Goal: Transaction & Acquisition: Purchase product/service

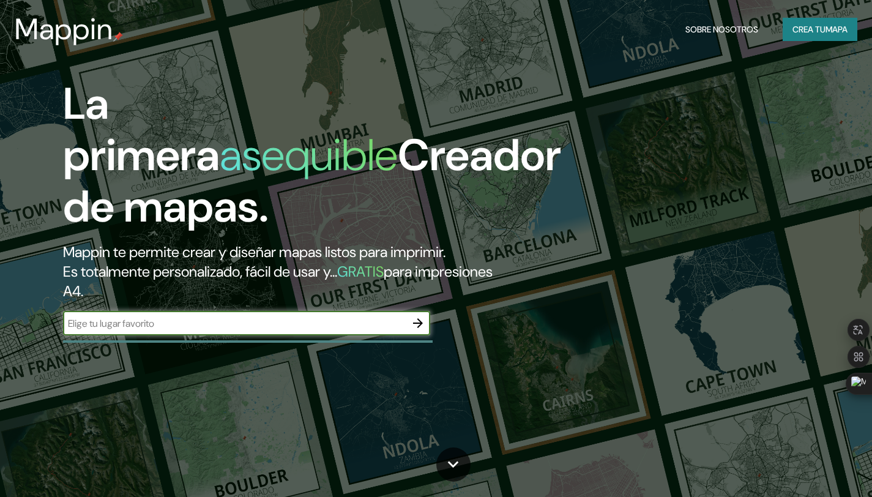
click at [137, 324] on input "text" at bounding box center [234, 323] width 343 height 14
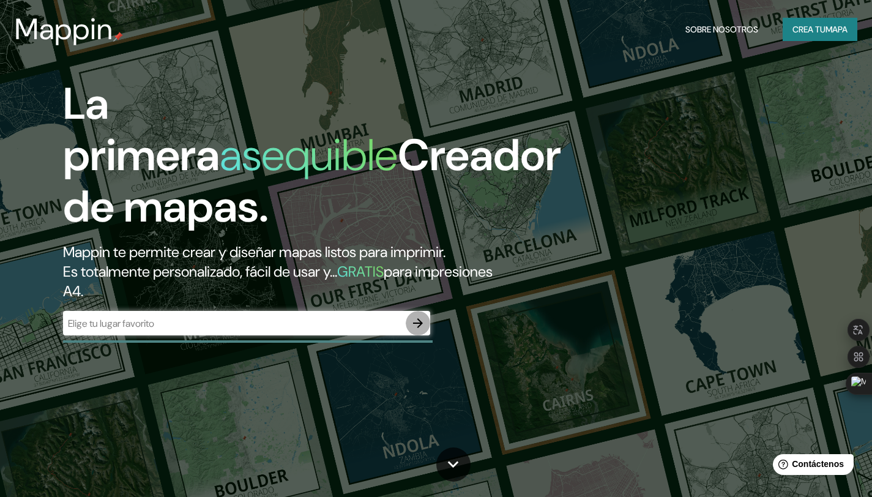
click at [415, 322] on icon "button" at bounding box center [418, 323] width 10 height 10
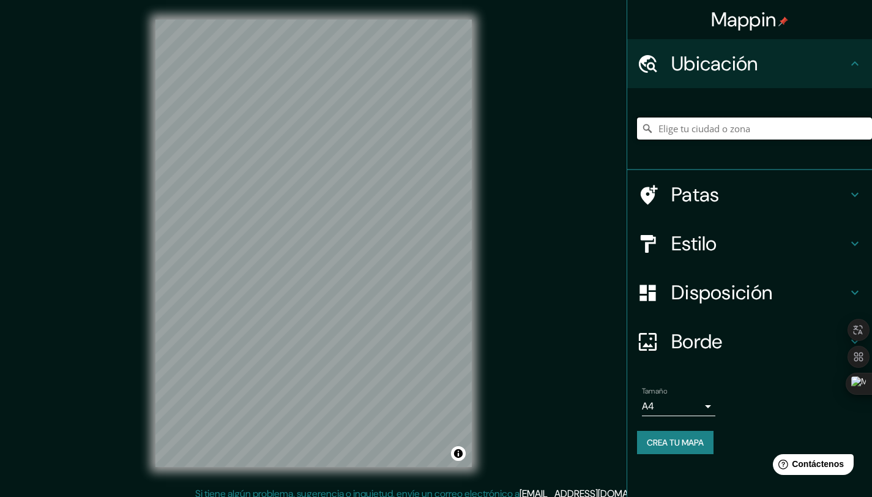
click at [708, 124] on input "Elige tu ciudad o zona" at bounding box center [754, 128] width 235 height 22
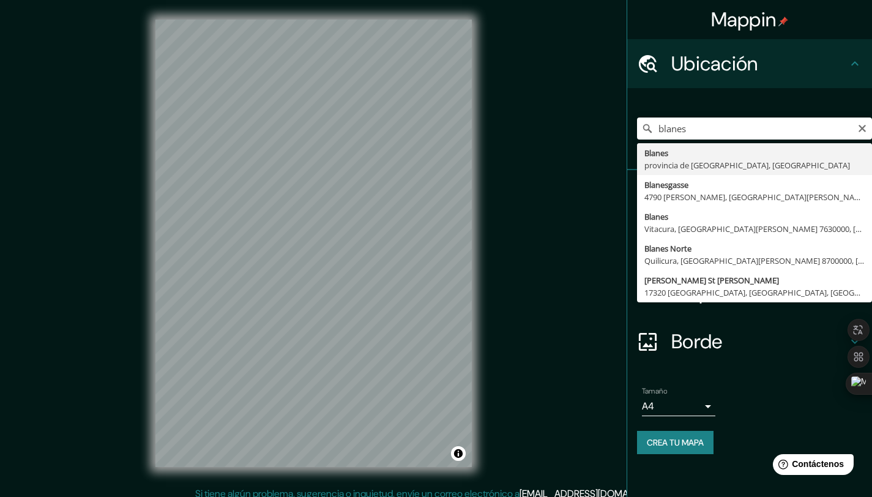
type input "[GEOGRAPHIC_DATA], provincia de [GEOGRAPHIC_DATA], [GEOGRAPHIC_DATA]"
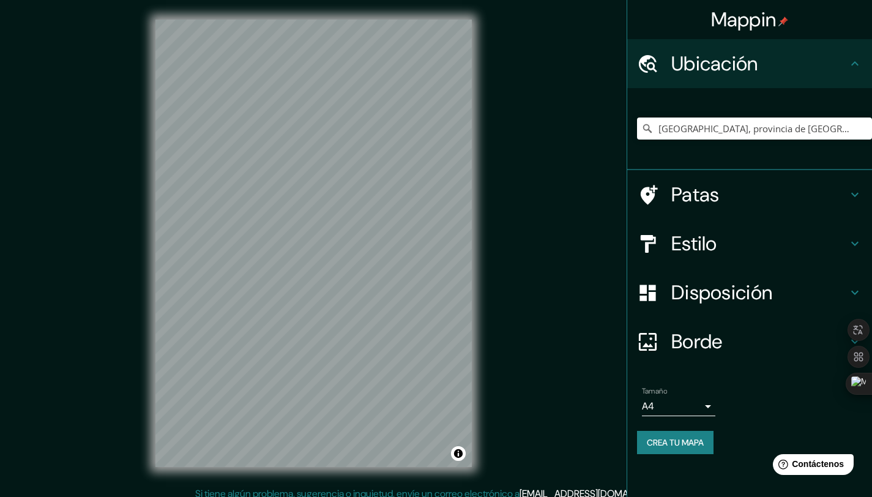
click at [688, 349] on font "Borde" at bounding box center [696, 342] width 51 height 26
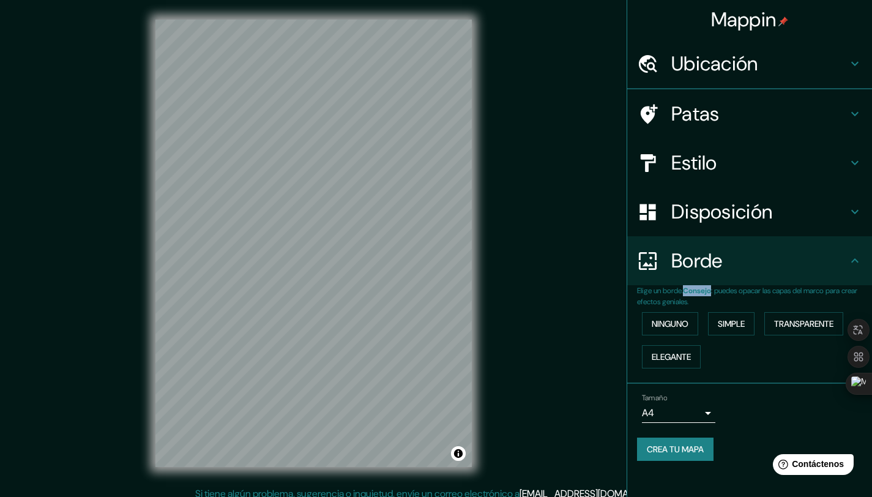
click at [688, 307] on p "Elige un borde. Consejo : puedes opacar las capas del marco para crear efectos …" at bounding box center [754, 296] width 235 height 22
click at [735, 327] on font "Simple" at bounding box center [731, 323] width 27 height 11
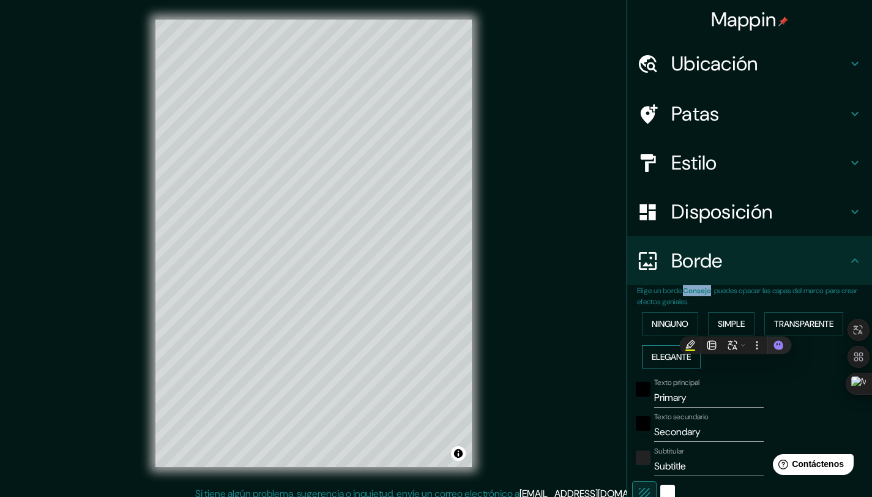
click at [661, 352] on font "Elegante" at bounding box center [671, 356] width 39 height 11
click at [738, 327] on font "Simple" at bounding box center [731, 323] width 27 height 11
click at [786, 329] on font "Transparente" at bounding box center [803, 323] width 59 height 11
click at [729, 327] on font "Simple" at bounding box center [731, 323] width 27 height 11
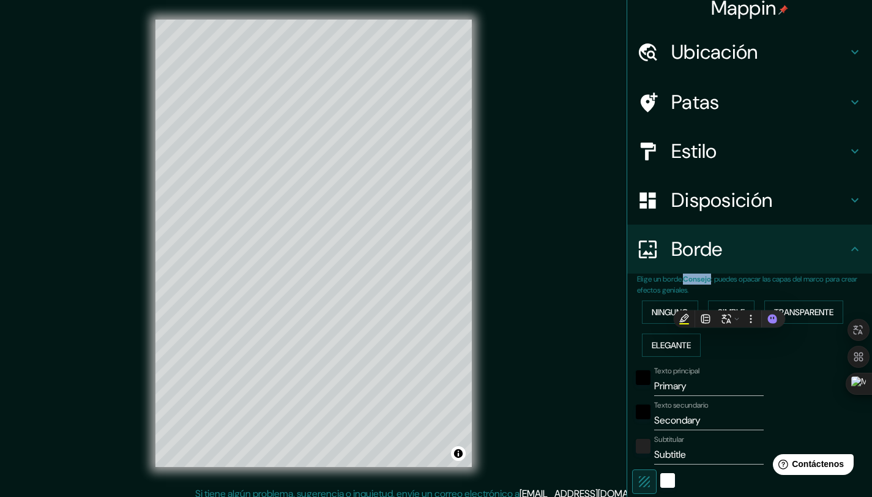
scroll to position [30, 0]
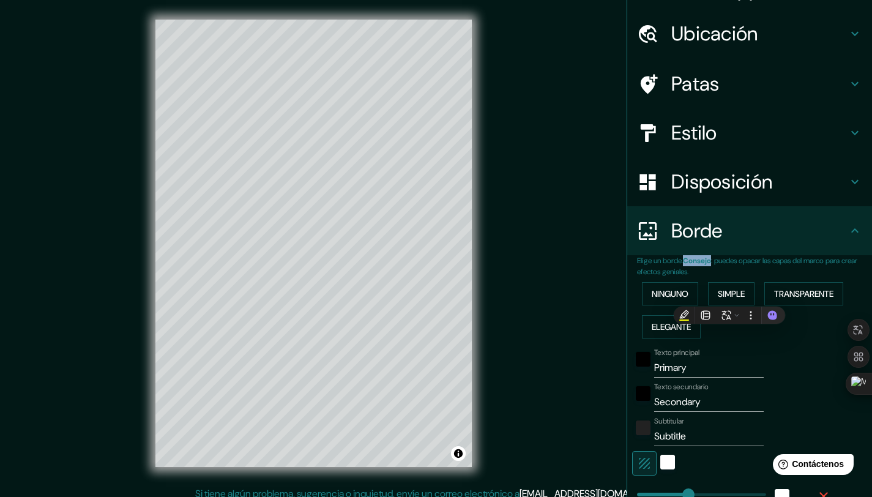
click at [689, 369] on input "Primary" at bounding box center [709, 368] width 110 height 20
click at [689, 370] on input "Primary" at bounding box center [709, 368] width 110 height 20
type input "b"
type input "207"
type input "41"
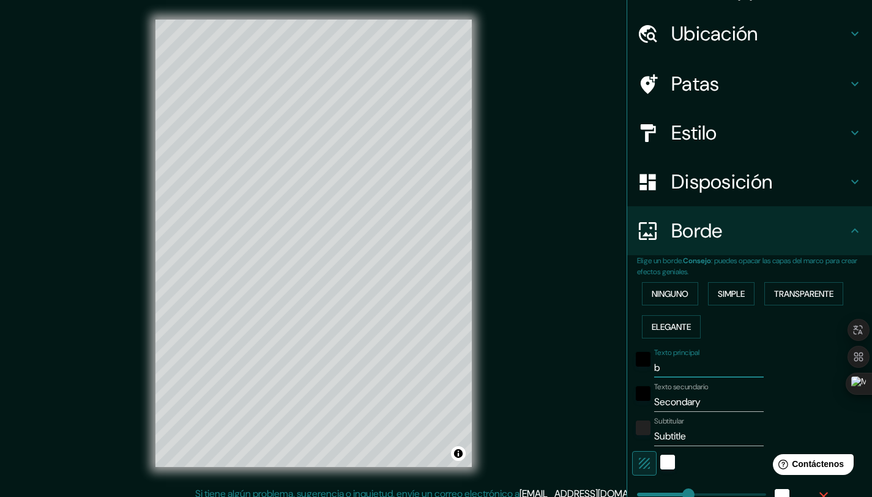
type input "207"
type input "41"
type input "B"
type input "207"
type input "41"
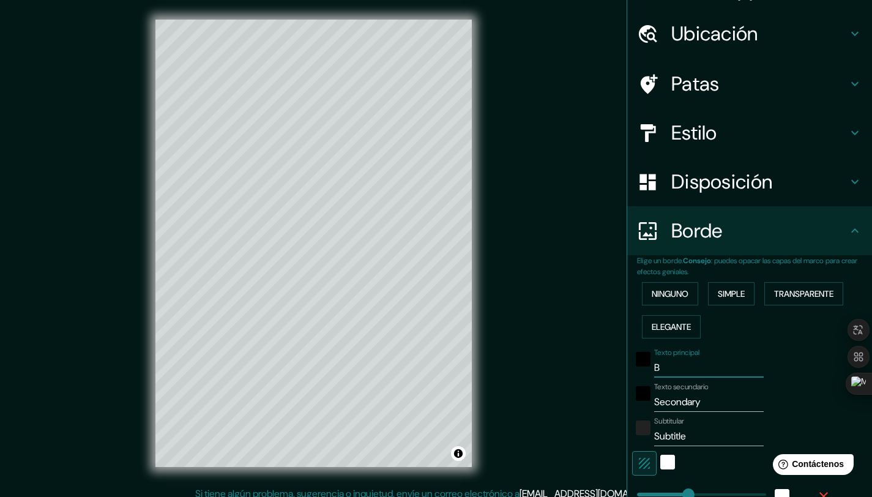
type input "BL"
type input "207"
type input "41"
type input "BLA"
type input "207"
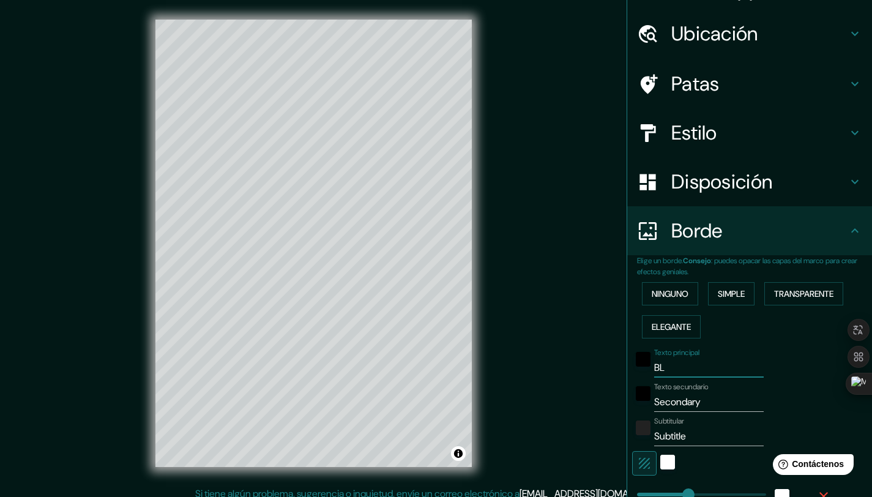
type input "41"
type input "[PERSON_NAME]"
type input "207"
type input "41"
type input "BLANES"
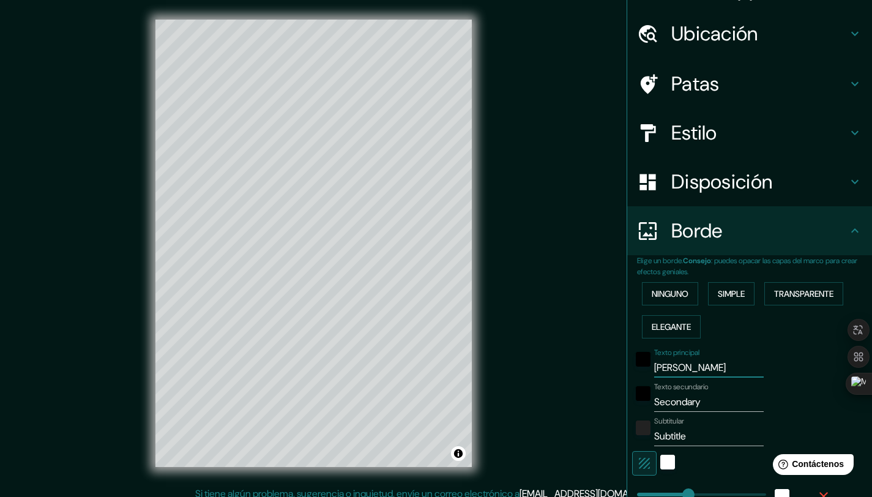
type input "207"
type input "41"
type input "BLANES"
click at [683, 400] on input "Secondary" at bounding box center [709, 402] width 110 height 20
click at [681, 398] on input "Secondary" at bounding box center [709, 402] width 110 height 20
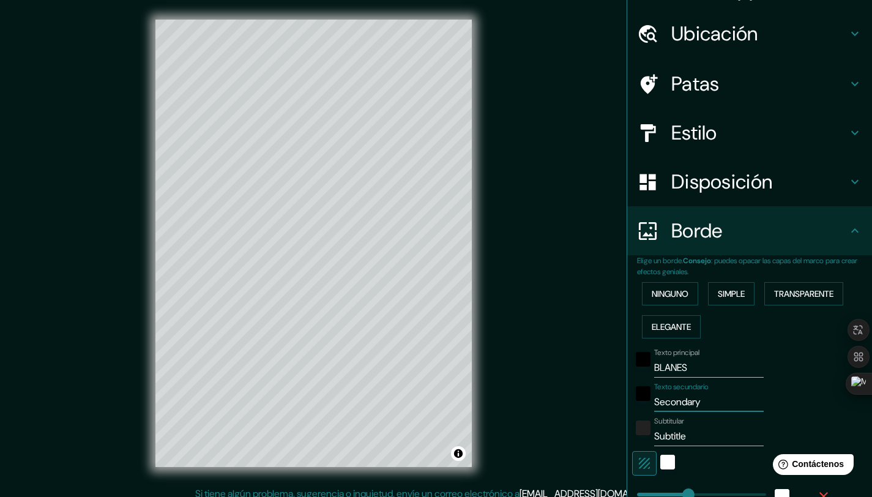
click at [681, 398] on input "Secondary" at bounding box center [709, 402] width 110 height 20
type input "C"
type input "207"
type input "41"
type input "CA"
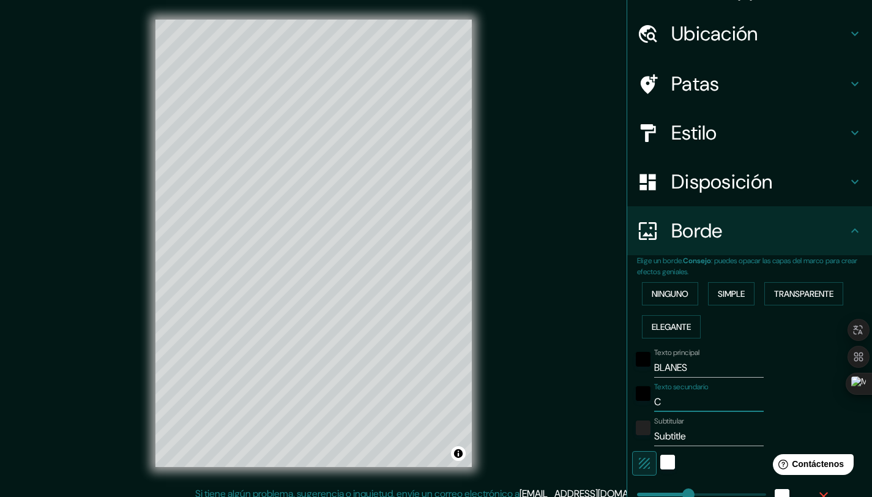
type input "207"
type input "41"
type input "CATA"
type input "207"
type input "41"
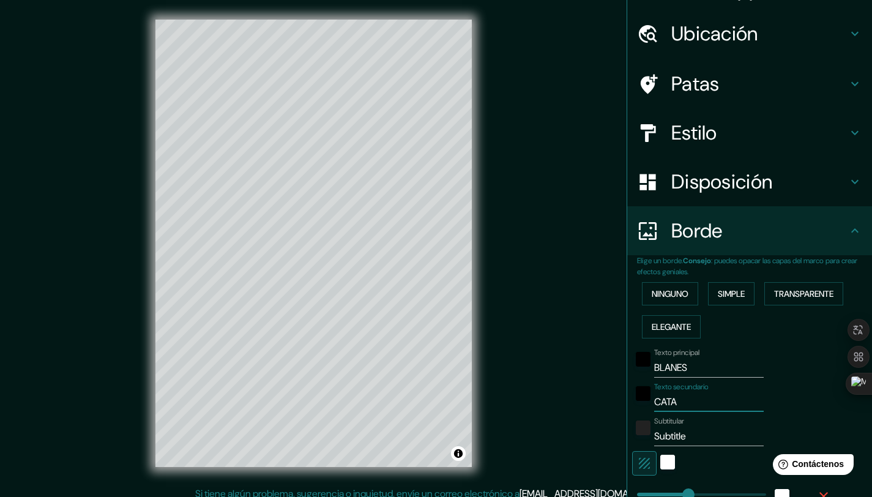
type input "CATAL"
type input "207"
type input "41"
type input "CATALU"
type input "207"
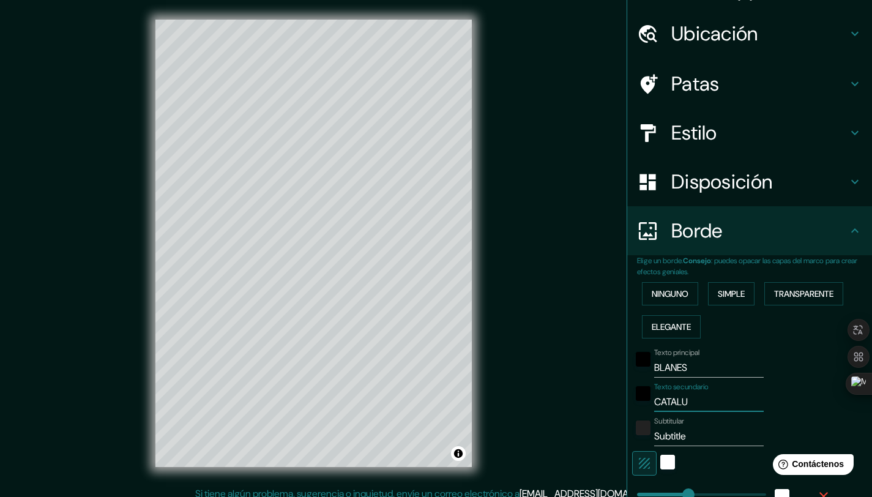
type input "41"
type input "CATALU˜"
type input "207"
type input "41"
type input "CATALU˜N"
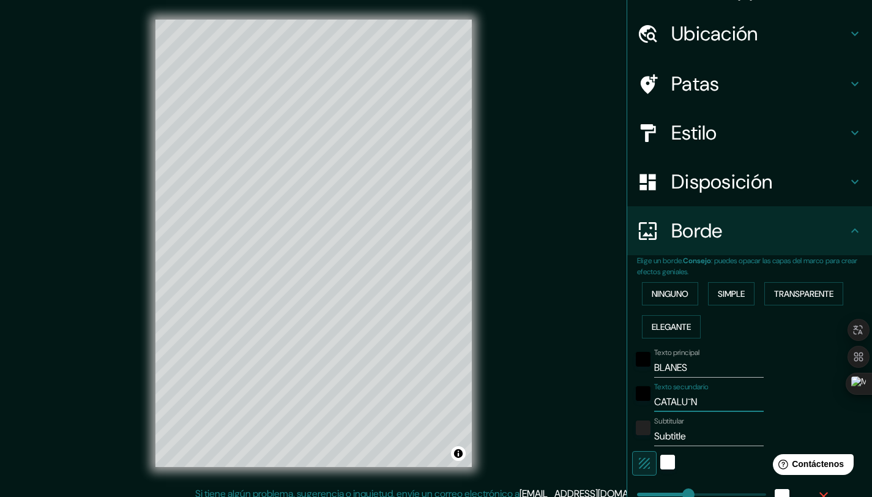
type input "207"
type input "41"
type input "CATALU˜"
type input "207"
type input "41"
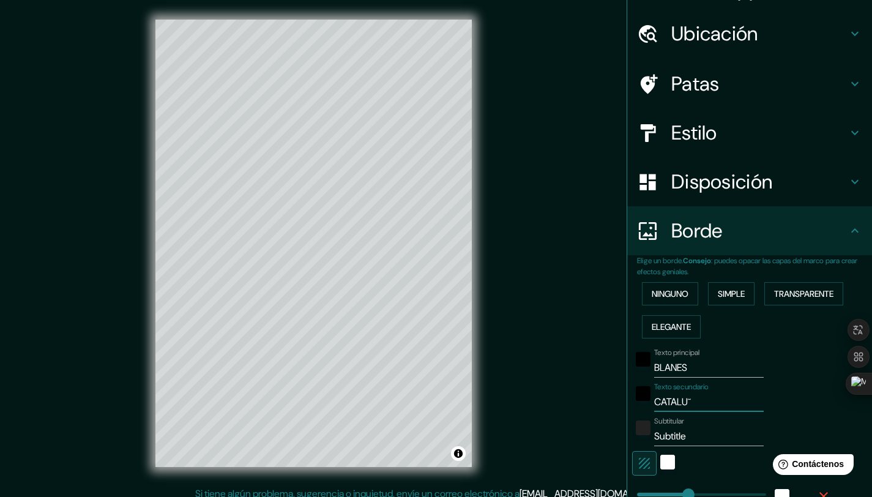
type input "CATALU"
type input "207"
type input "41"
type input "CATALU˜"
type input "207"
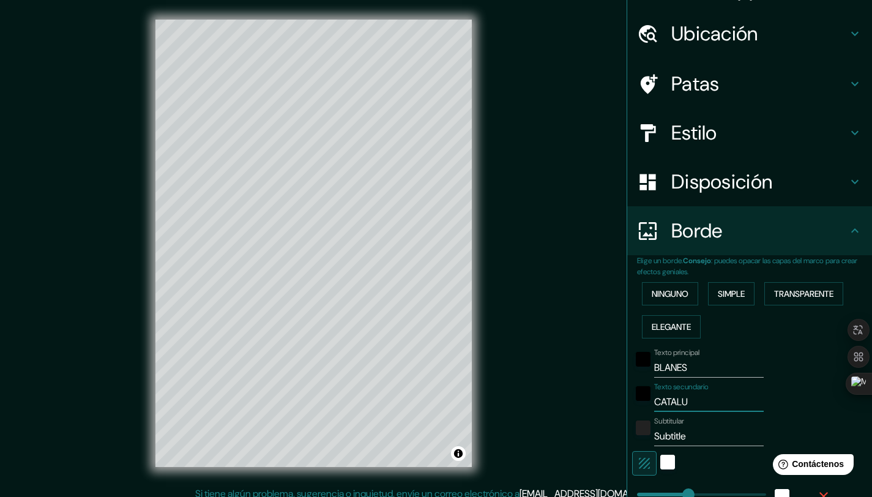
type input "41"
type input "CATALUÑ"
type input "207"
type input "41"
type input "[GEOGRAPHIC_DATA]"
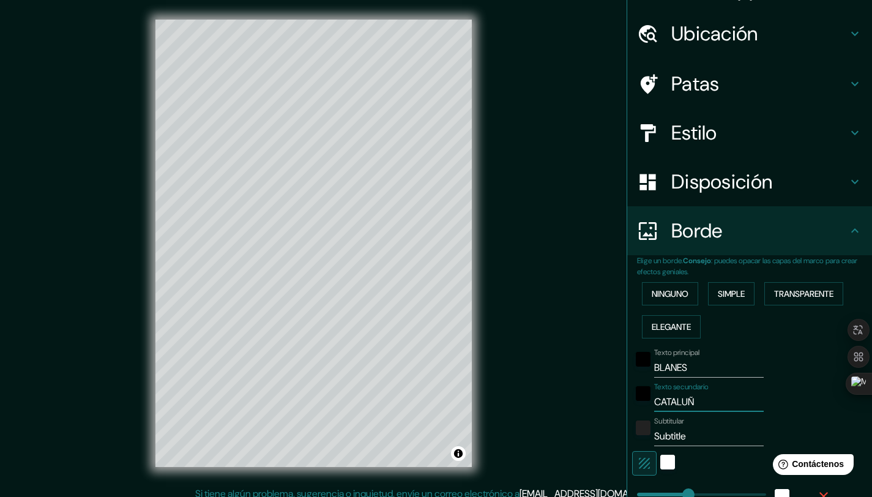
type input "207"
type input "41"
type input "[GEOGRAPHIC_DATA]"
click at [672, 437] on input "Subtitle" at bounding box center [709, 436] width 110 height 20
click at [671, 437] on input "Subtitle" at bounding box center [709, 436] width 110 height 20
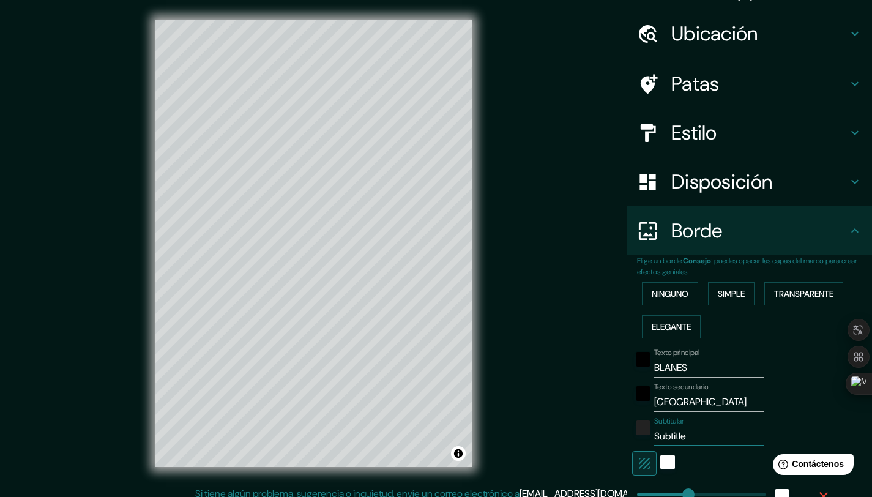
click at [671, 437] on input "Subtitle" at bounding box center [709, 436] width 110 height 20
type input "E"
type input "207"
type input "41"
type input "ES"
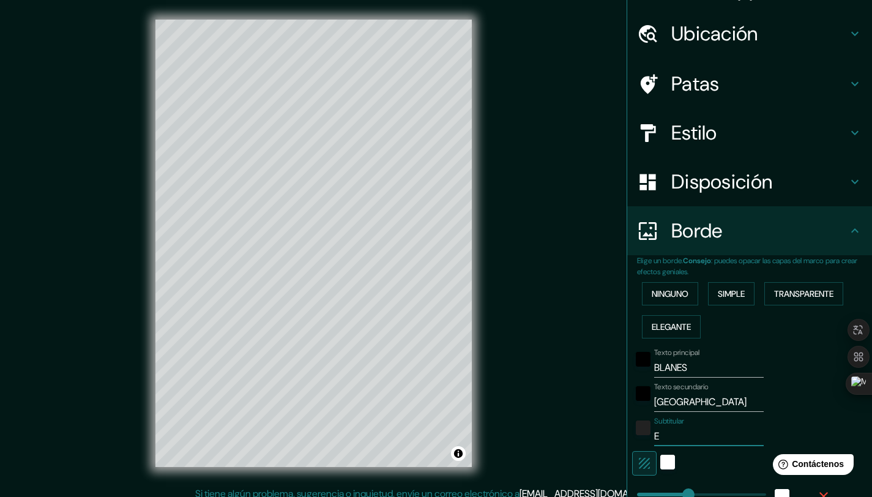
type input "207"
type input "41"
type input "ESPA"
type input "207"
type input "41"
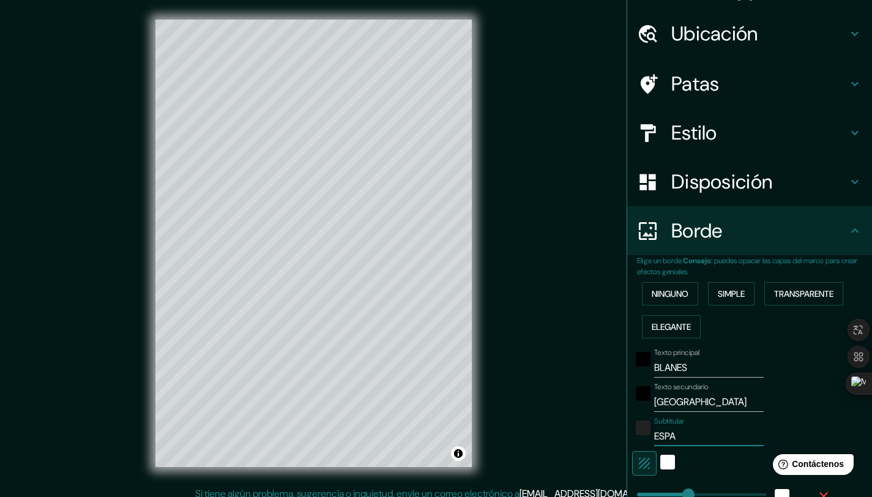
type input "ESPA˜"
type input "207"
type input "41"
type input "ESPAñ"
type input "207"
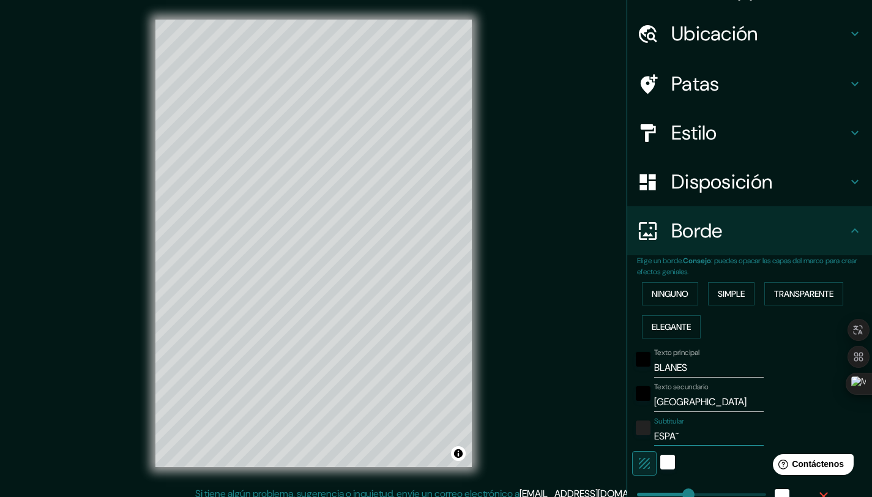
type input "41"
type input "ESPA"
type input "207"
type input "41"
type input "ESPA˜"
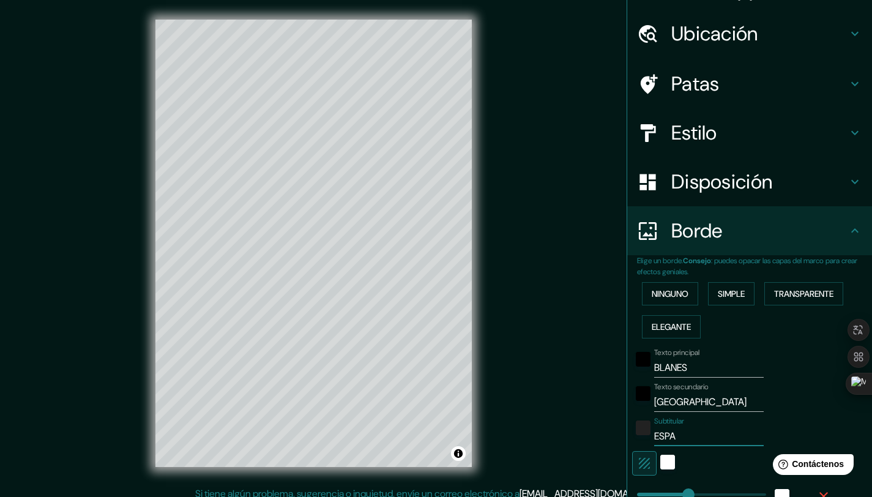
type input "207"
type input "41"
type input "ESPAÑ"
type input "207"
type input "41"
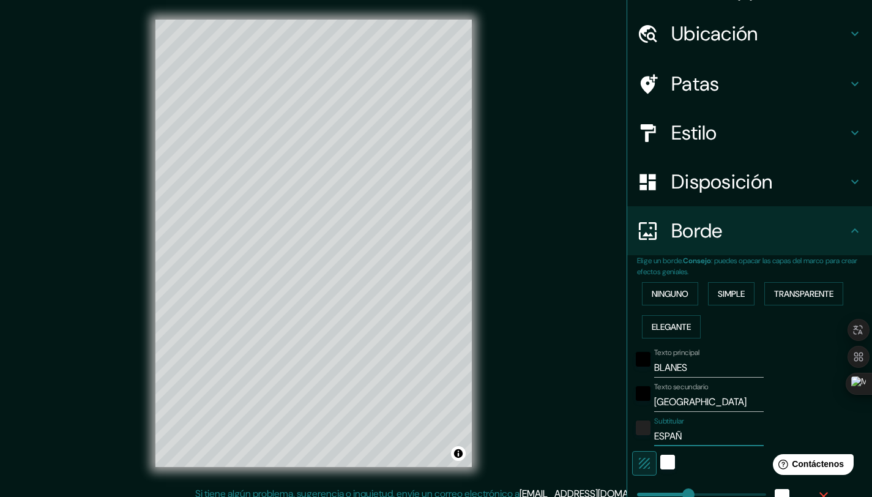
type input "[GEOGRAPHIC_DATA]"
type input "207"
type input "41"
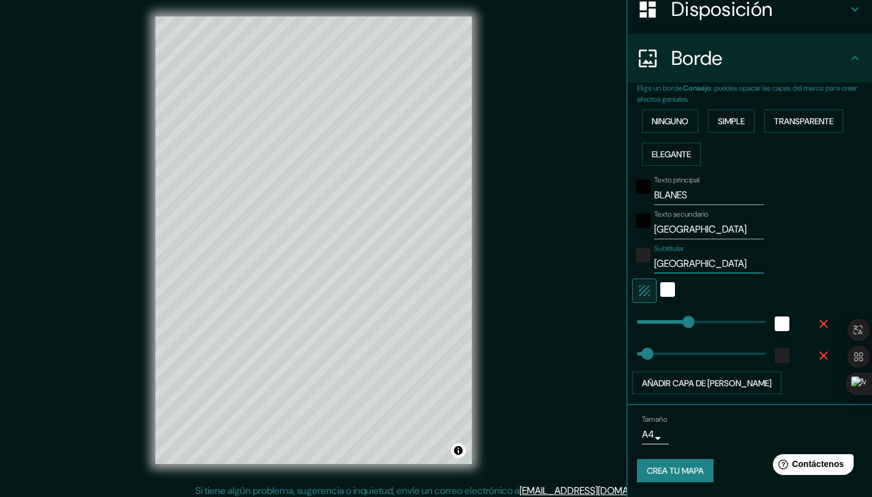
scroll to position [9, 0]
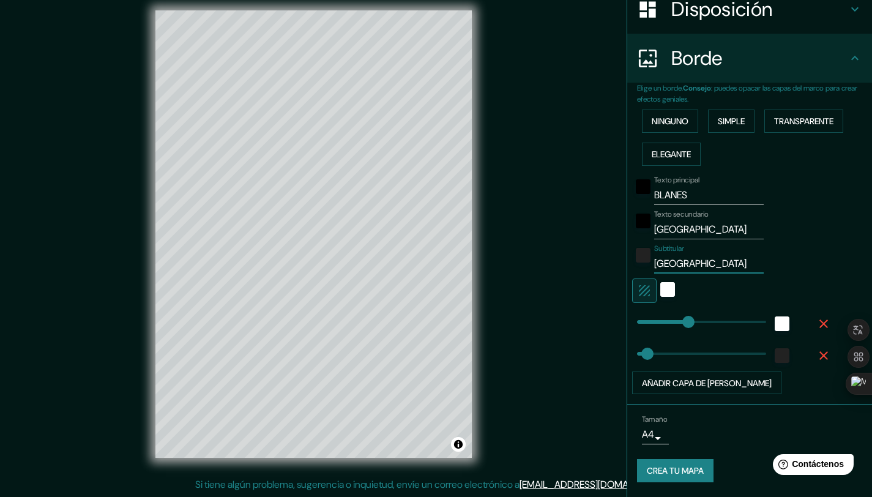
type input "[GEOGRAPHIC_DATA]"
click at [670, 463] on font "Crea tu mapa" at bounding box center [675, 471] width 57 height 16
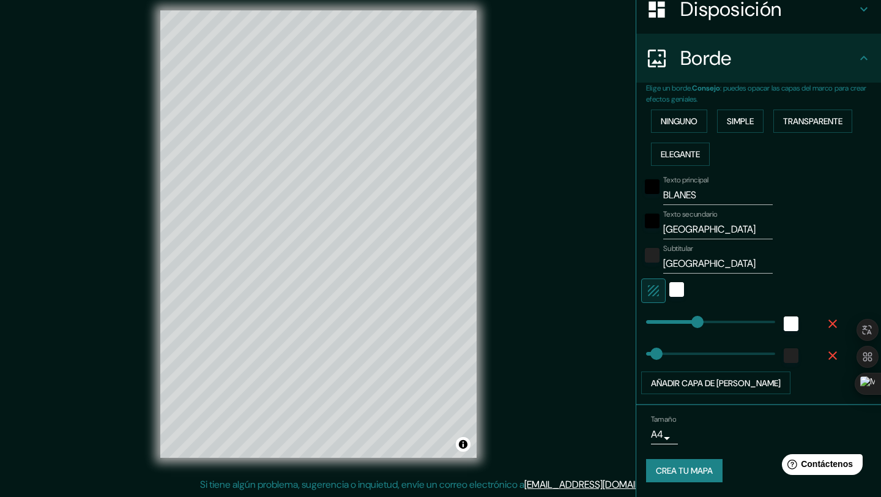
click at [647, 434] on body "Mappin Ubicación Blanes, provincia de [GEOGRAPHIC_DATA], [GEOGRAPHIC_DATA] Pata…" at bounding box center [440, 239] width 881 height 497
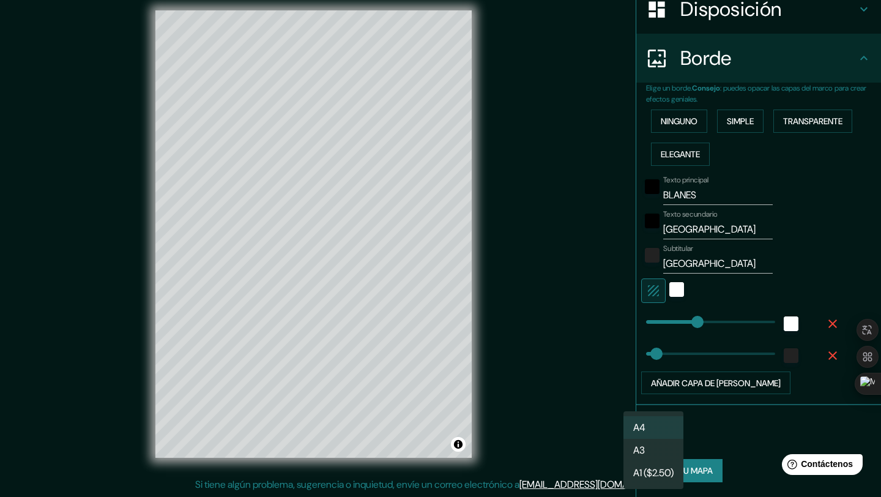
click at [715, 437] on div at bounding box center [440, 248] width 881 height 497
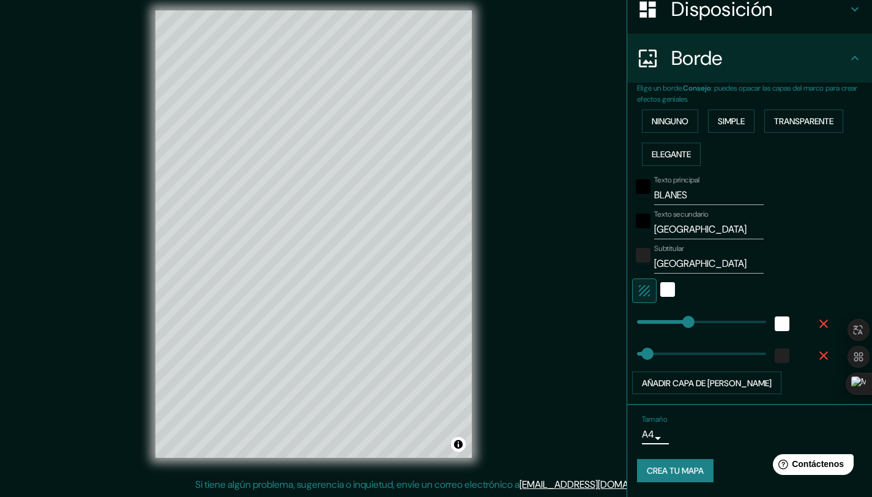
click at [665, 469] on font "Crea tu mapa" at bounding box center [675, 471] width 57 height 11
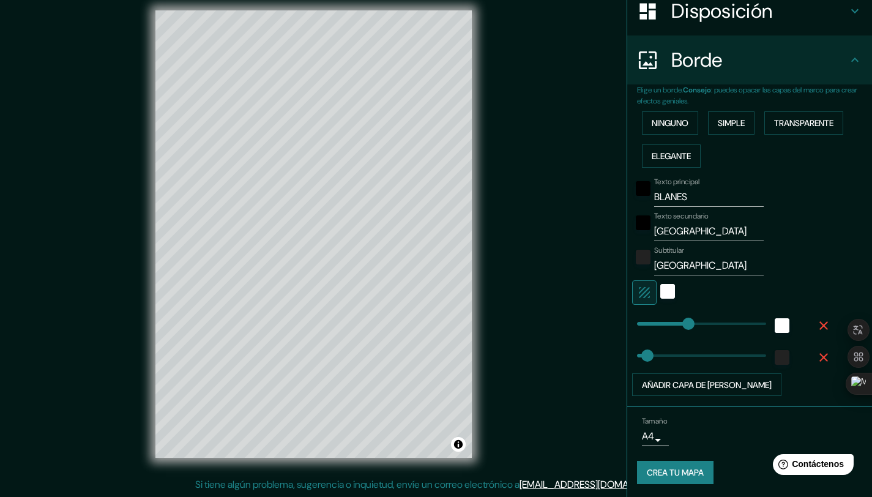
scroll to position [203, 0]
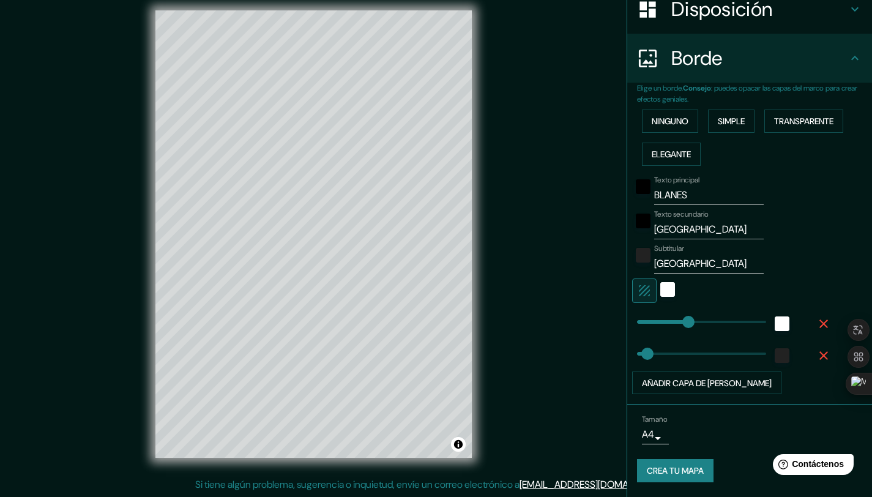
click at [670, 468] on font "Crea tu mapa" at bounding box center [675, 471] width 57 height 11
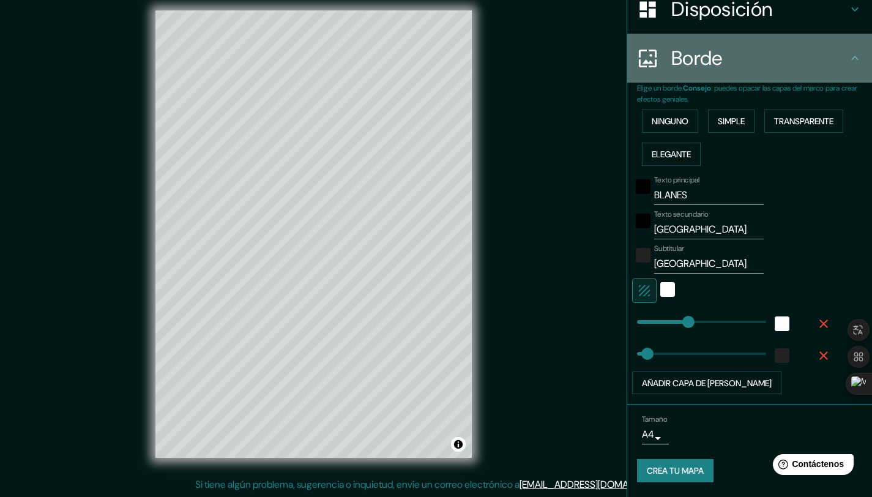
click at [847, 61] on icon at bounding box center [854, 58] width 15 height 15
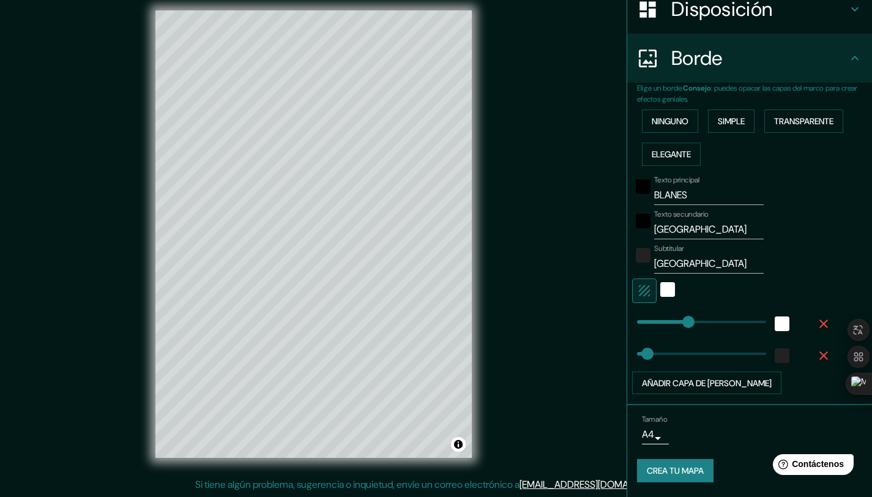
click at [847, 58] on icon at bounding box center [854, 58] width 15 height 15
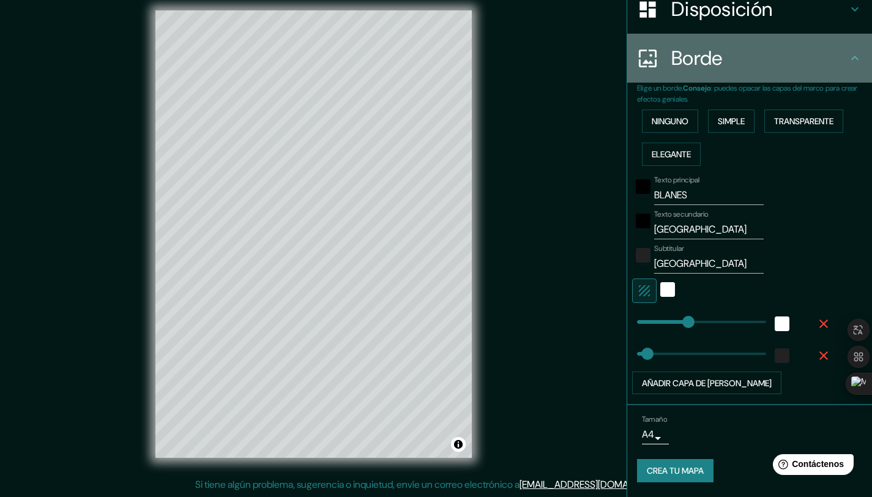
click at [847, 54] on icon at bounding box center [854, 58] width 15 height 15
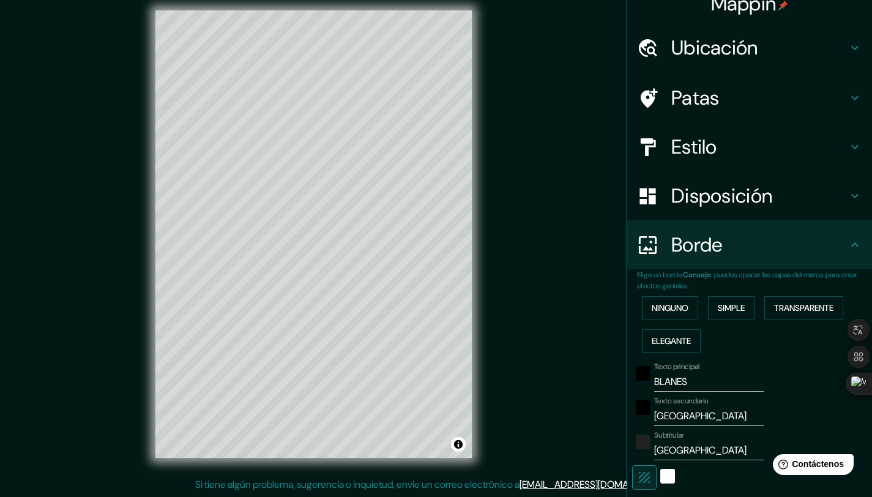
scroll to position [0, 0]
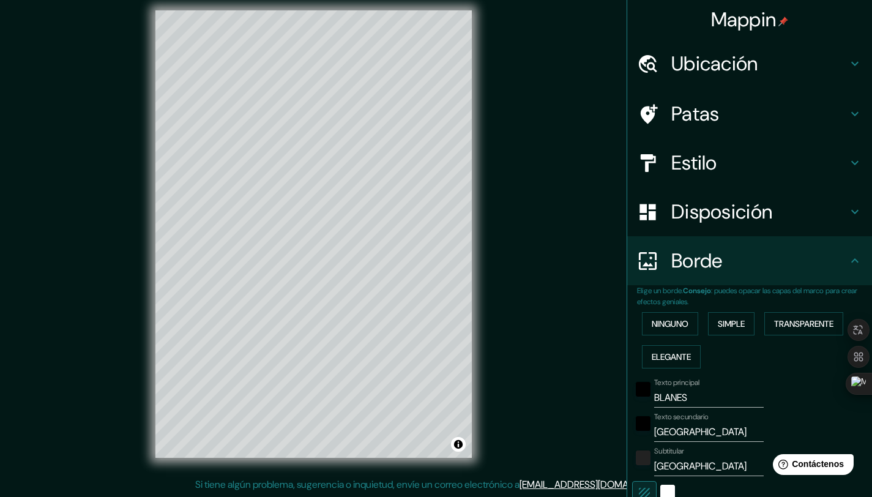
click at [744, 244] on div "Borde" at bounding box center [749, 260] width 245 height 49
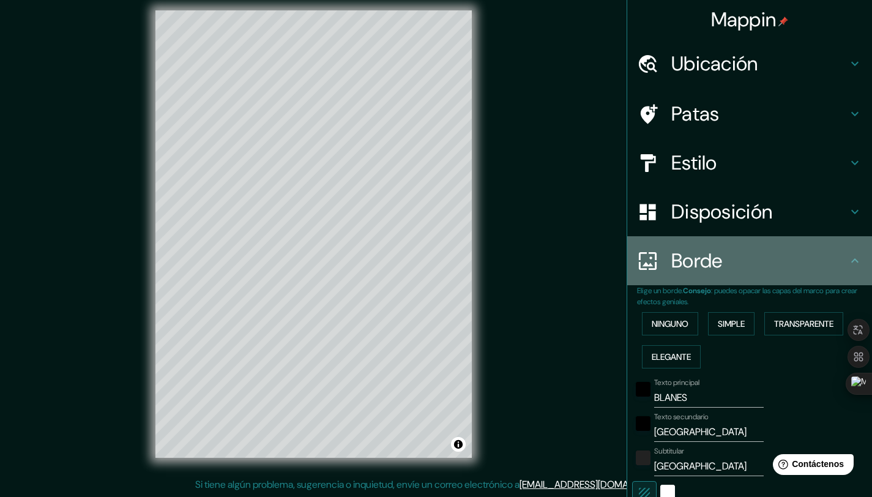
click at [691, 256] on font "Borde" at bounding box center [696, 261] width 51 height 26
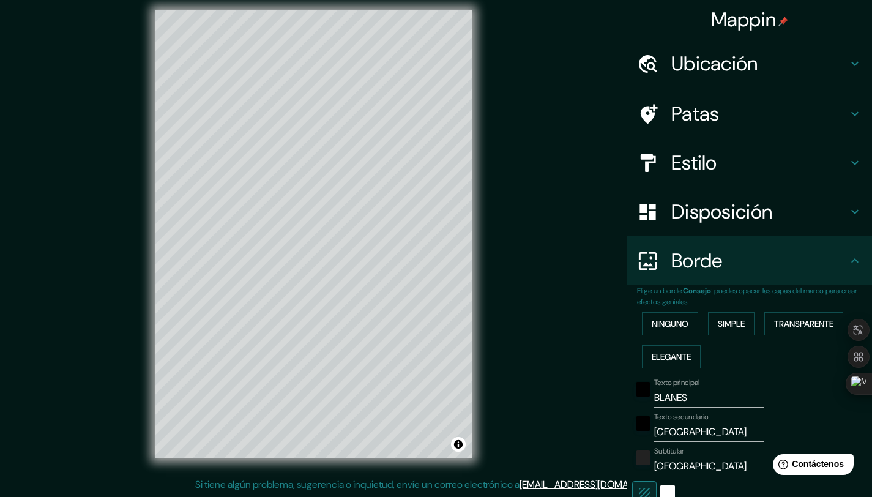
click at [851, 259] on icon at bounding box center [854, 260] width 7 height 4
click at [851, 258] on icon at bounding box center [854, 260] width 7 height 4
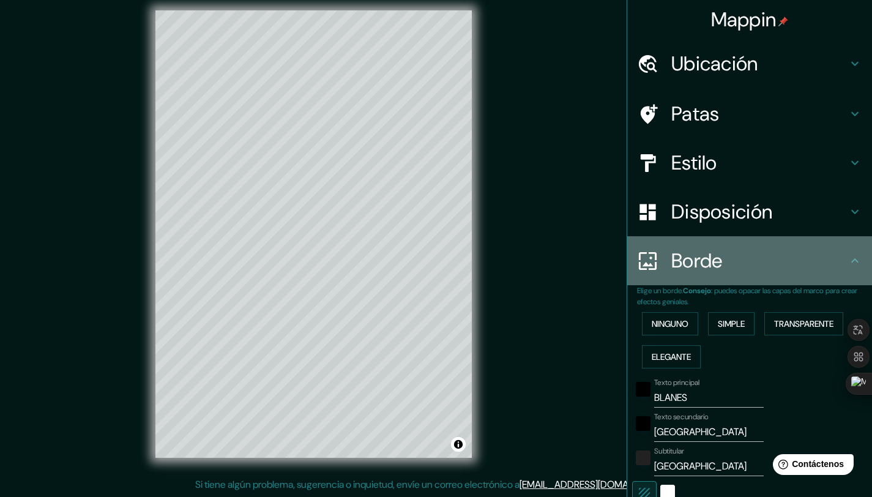
click at [851, 258] on icon at bounding box center [854, 260] width 7 height 4
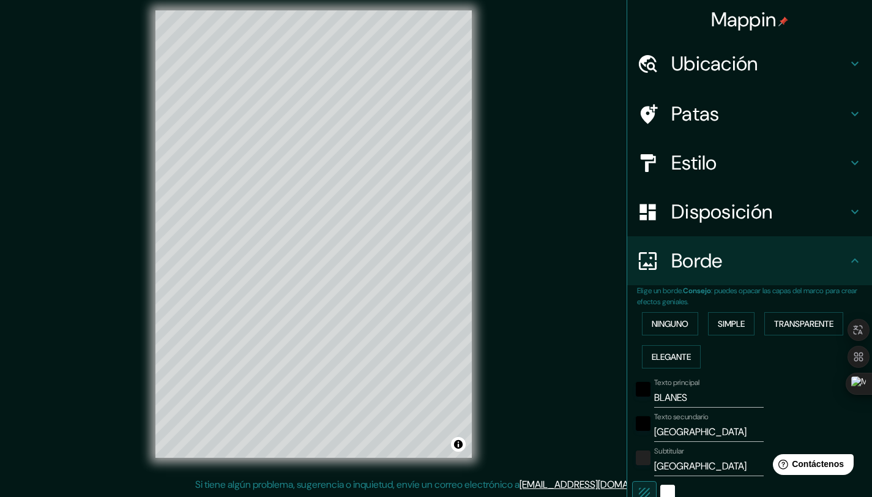
click at [851, 259] on icon at bounding box center [854, 260] width 7 height 4
click at [847, 209] on icon at bounding box center [854, 211] width 15 height 15
type input "207"
type input "41"
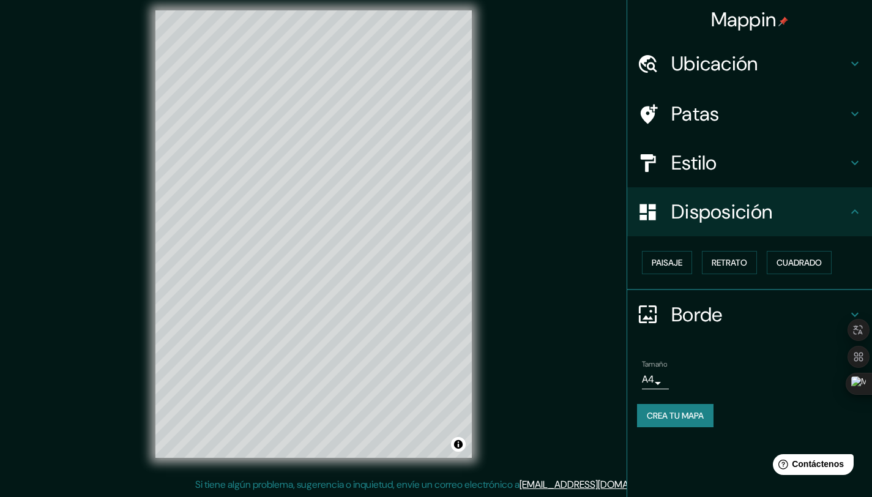
click at [855, 158] on icon at bounding box center [854, 162] width 15 height 15
type input "207"
type input "41"
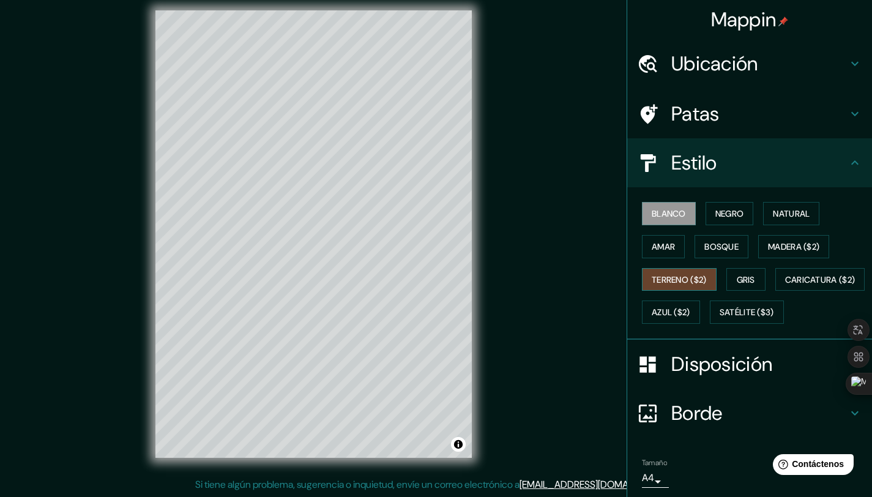
click at [678, 278] on font "Terreno ($2)" at bounding box center [679, 279] width 55 height 11
click at [665, 215] on font "Blanco" at bounding box center [669, 213] width 34 height 11
click at [721, 214] on font "Negro" at bounding box center [729, 213] width 29 height 11
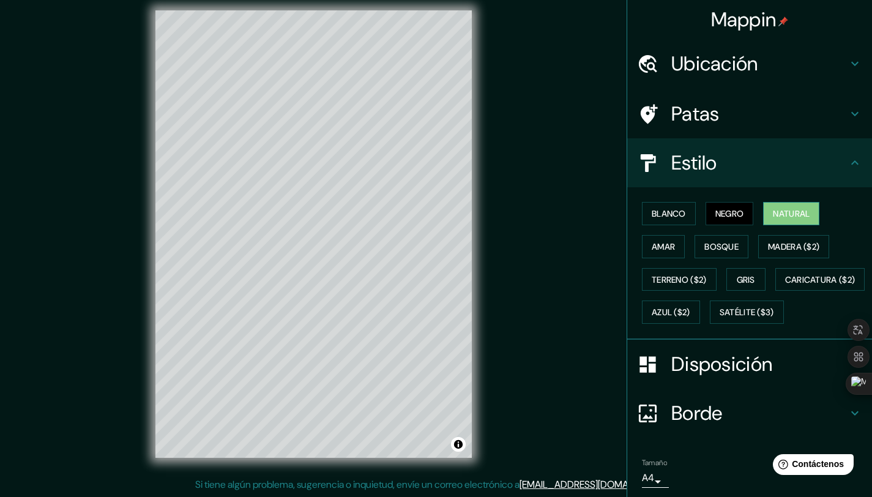
click at [770, 222] on button "Natural" at bounding box center [791, 213] width 56 height 23
click at [802, 231] on div "[PERSON_NAME] Negro Natural [PERSON_NAME] [PERSON_NAME] ($2) Terreno ($2) Gris …" at bounding box center [754, 263] width 235 height 132
click at [729, 241] on font "Bosque" at bounding box center [721, 246] width 34 height 11
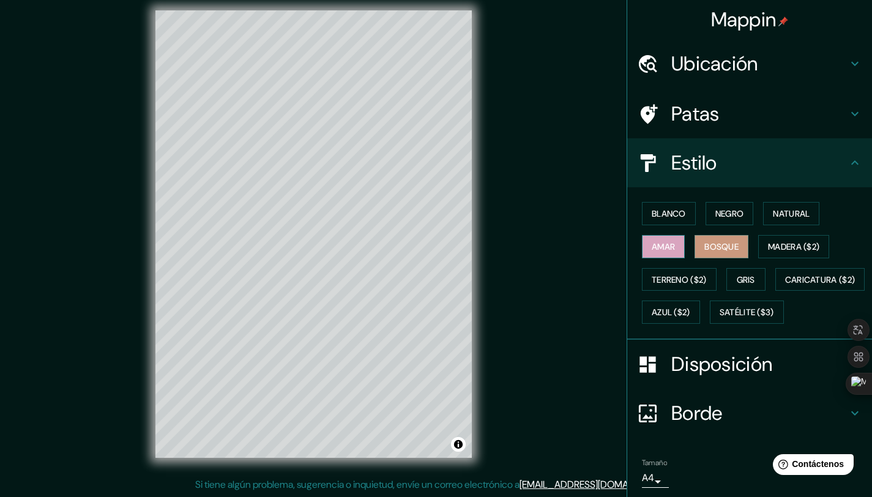
click at [654, 245] on font "Amar" at bounding box center [663, 246] width 23 height 11
click at [720, 320] on font "Satélite ($3)" at bounding box center [747, 312] width 54 height 16
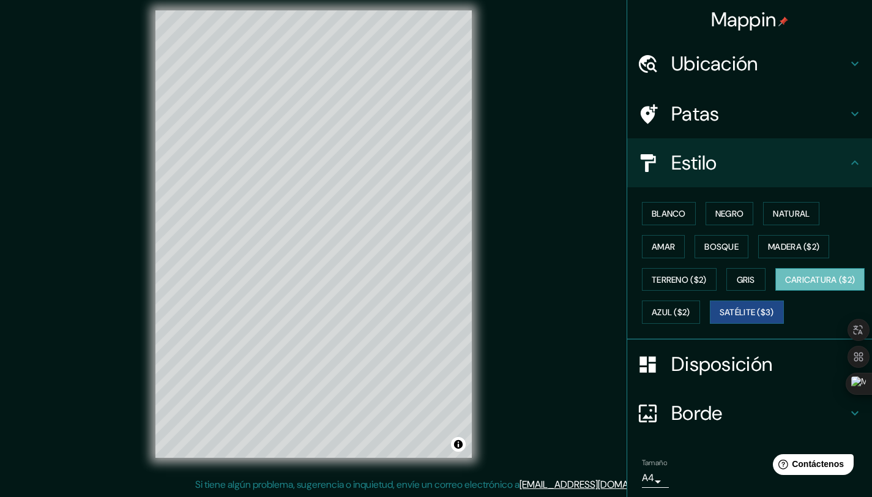
click at [785, 285] on font "Caricatura ($2)" at bounding box center [820, 279] width 70 height 11
click at [690, 314] on font "Azul ($2)" at bounding box center [671, 312] width 39 height 11
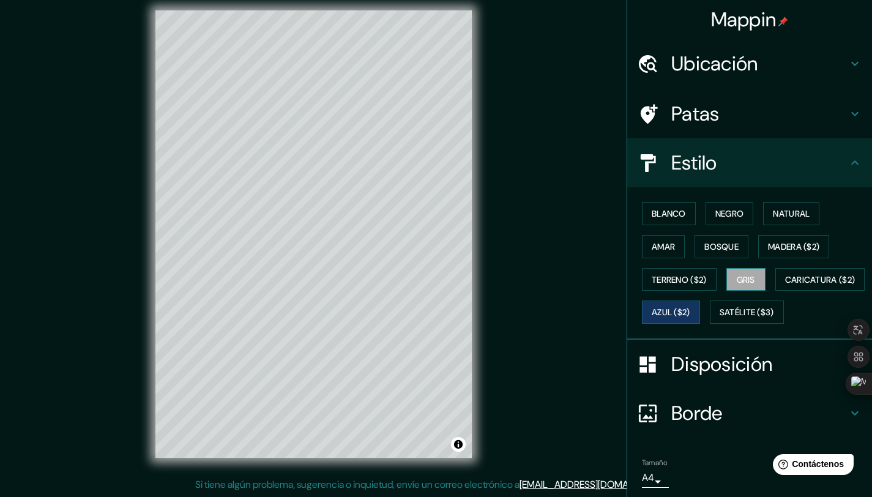
click at [736, 268] on button "Gris" at bounding box center [745, 279] width 39 height 23
click at [676, 245] on button "Amar" at bounding box center [663, 246] width 43 height 23
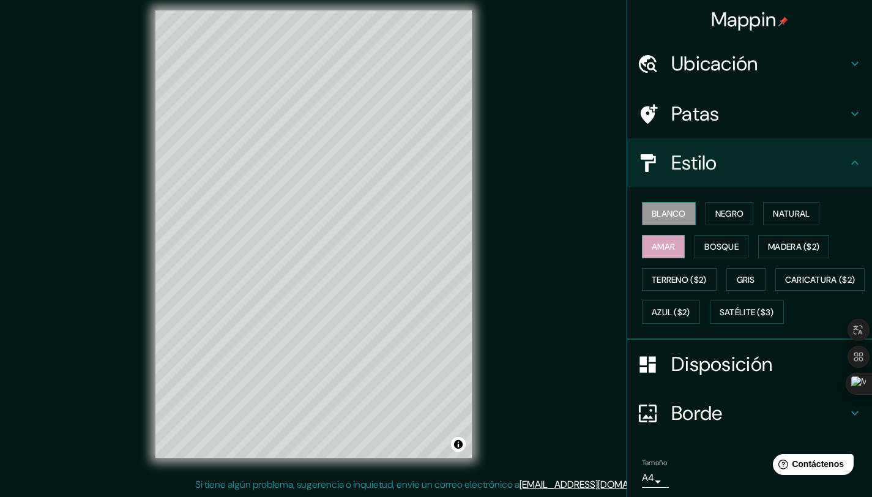
click at [666, 207] on font "Blanco" at bounding box center [669, 214] width 34 height 16
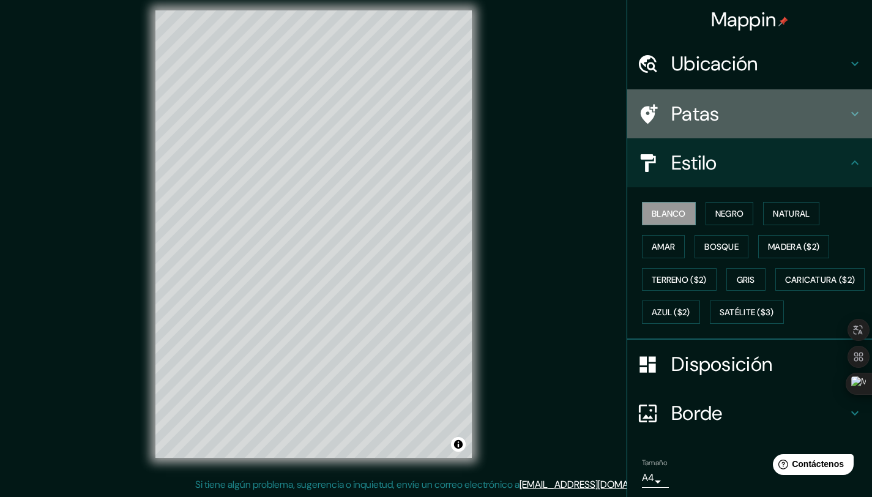
click at [726, 116] on h4 "Patas" at bounding box center [759, 114] width 176 height 24
type input "207"
type input "41"
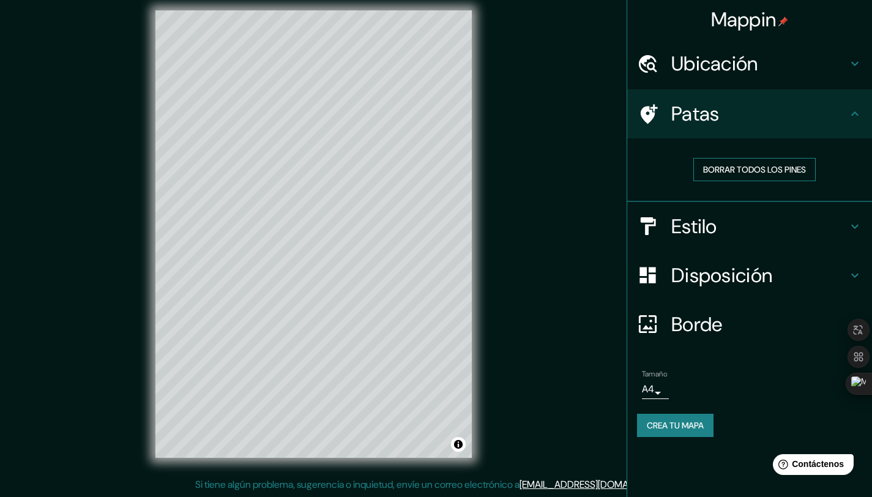
click at [749, 168] on font "Borrar todos los pines" at bounding box center [754, 169] width 103 height 11
click at [750, 169] on font "Borrar todos los pines" at bounding box center [754, 169] width 103 height 11
click at [751, 169] on font "Borrar todos los pines" at bounding box center [754, 169] width 103 height 11
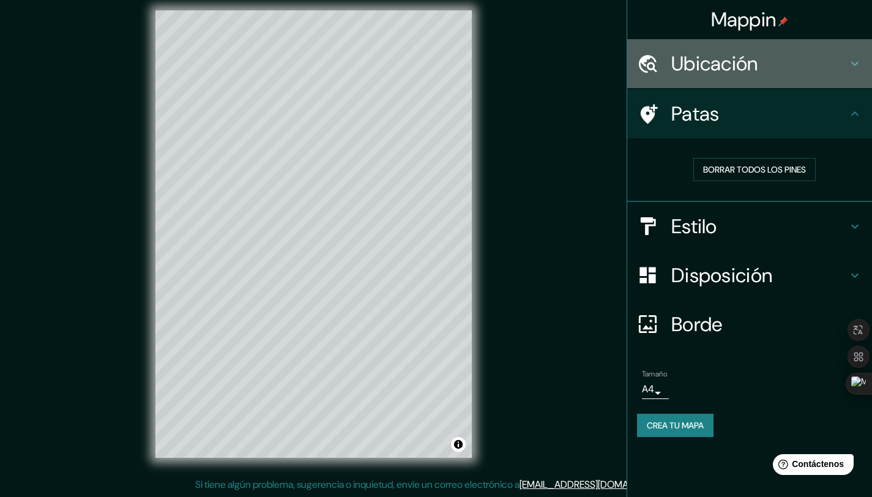
click at [683, 69] on font "Ubicación" at bounding box center [714, 64] width 87 height 26
type input "207"
type input "41"
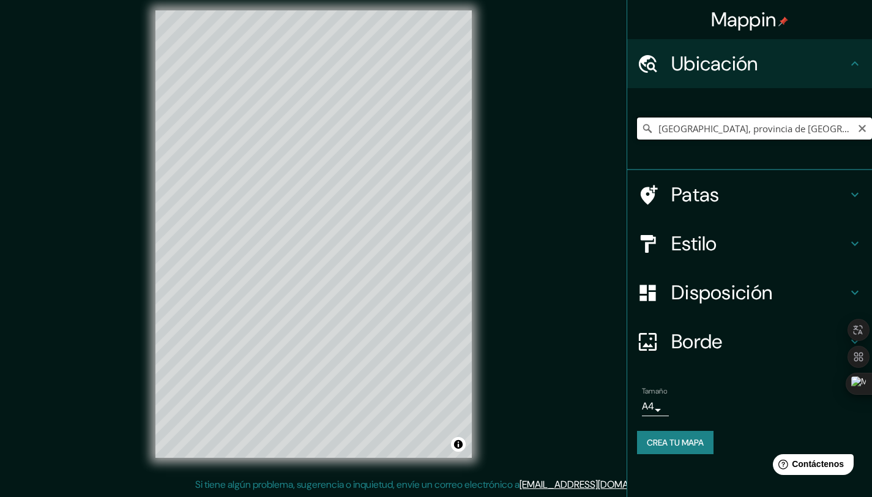
click at [701, 132] on input "[GEOGRAPHIC_DATA], provincia de [GEOGRAPHIC_DATA], [GEOGRAPHIC_DATA]" at bounding box center [754, 128] width 235 height 22
click at [699, 132] on input "[GEOGRAPHIC_DATA], provincia de [GEOGRAPHIC_DATA], [GEOGRAPHIC_DATA]" at bounding box center [754, 128] width 235 height 22
click at [700, 132] on input "[GEOGRAPHIC_DATA], provincia de [GEOGRAPHIC_DATA], [GEOGRAPHIC_DATA]" at bounding box center [754, 128] width 235 height 22
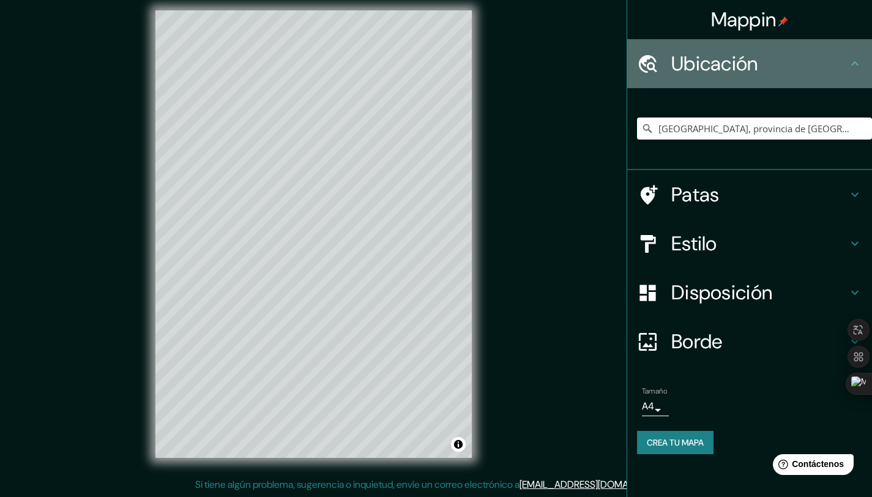
click at [707, 53] on font "Ubicación" at bounding box center [714, 64] width 87 height 26
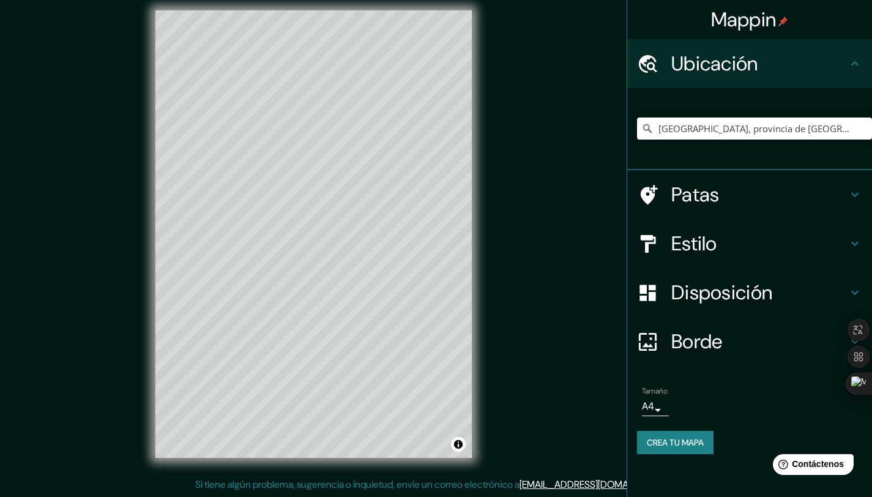
click at [706, 65] on font "Ubicación" at bounding box center [714, 64] width 87 height 26
click at [662, 445] on font "Crea tu mapa" at bounding box center [675, 442] width 57 height 11
click at [461, 444] on button "Activar o desactivar atribución" at bounding box center [458, 444] width 15 height 15
click at [462, 444] on button "Activar o desactivar atribución" at bounding box center [458, 444] width 15 height 15
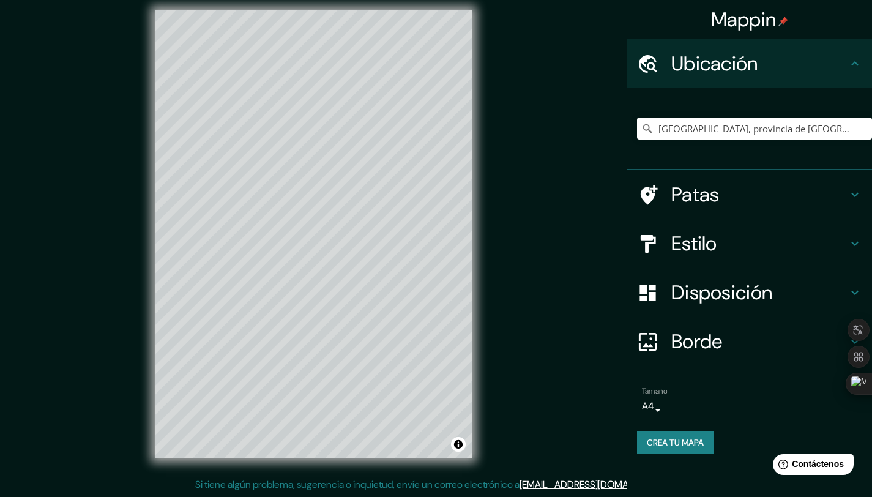
click at [754, 454] on div "Tamaño A4 single Crea tu mapa" at bounding box center [749, 423] width 225 height 82
click at [729, 455] on div "Tamaño A4 single Crea tu mapa" at bounding box center [749, 423] width 225 height 82
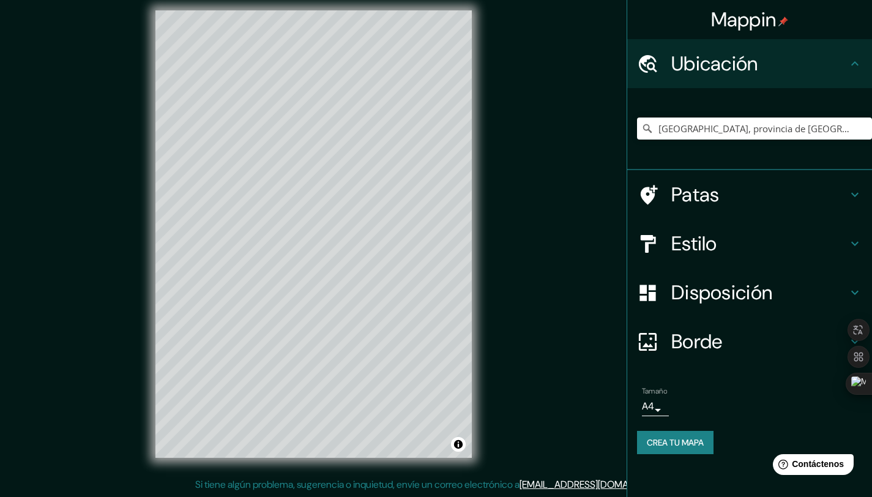
click at [727, 456] on div "Tamaño A4 single Crea tu mapa" at bounding box center [749, 423] width 225 height 82
click at [727, 455] on div "Tamaño A4 single Crea tu mapa" at bounding box center [749, 423] width 225 height 82
click at [728, 456] on div "Tamaño A4 single Crea tu mapa" at bounding box center [749, 423] width 225 height 82
click at [727, 456] on div "Tamaño A4 single Crea tu mapa" at bounding box center [749, 423] width 225 height 82
drag, startPoint x: 728, startPoint y: 455, endPoint x: 687, endPoint y: 442, distance: 42.6
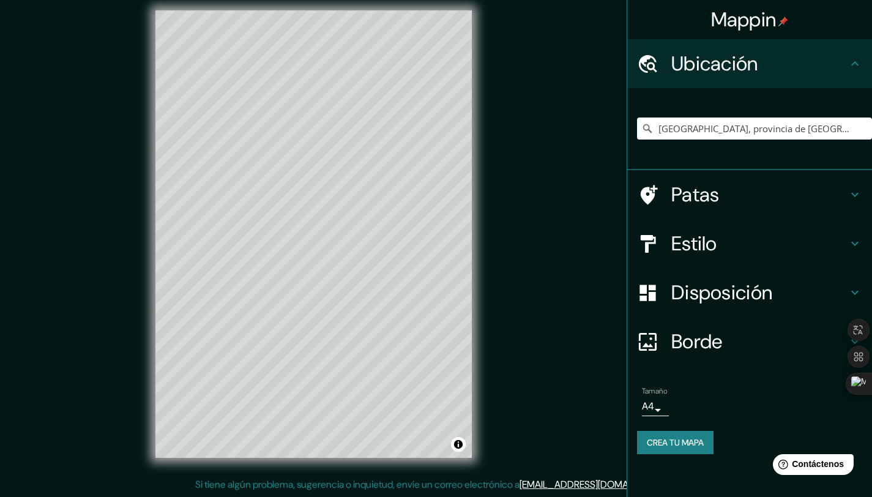
click at [728, 456] on div "Tamaño A4 single Crea tu mapa" at bounding box center [749, 423] width 225 height 82
click at [662, 436] on font "Crea tu mapa" at bounding box center [675, 442] width 57 height 16
